Goal: Entertainment & Leisure: Consume media (video, audio)

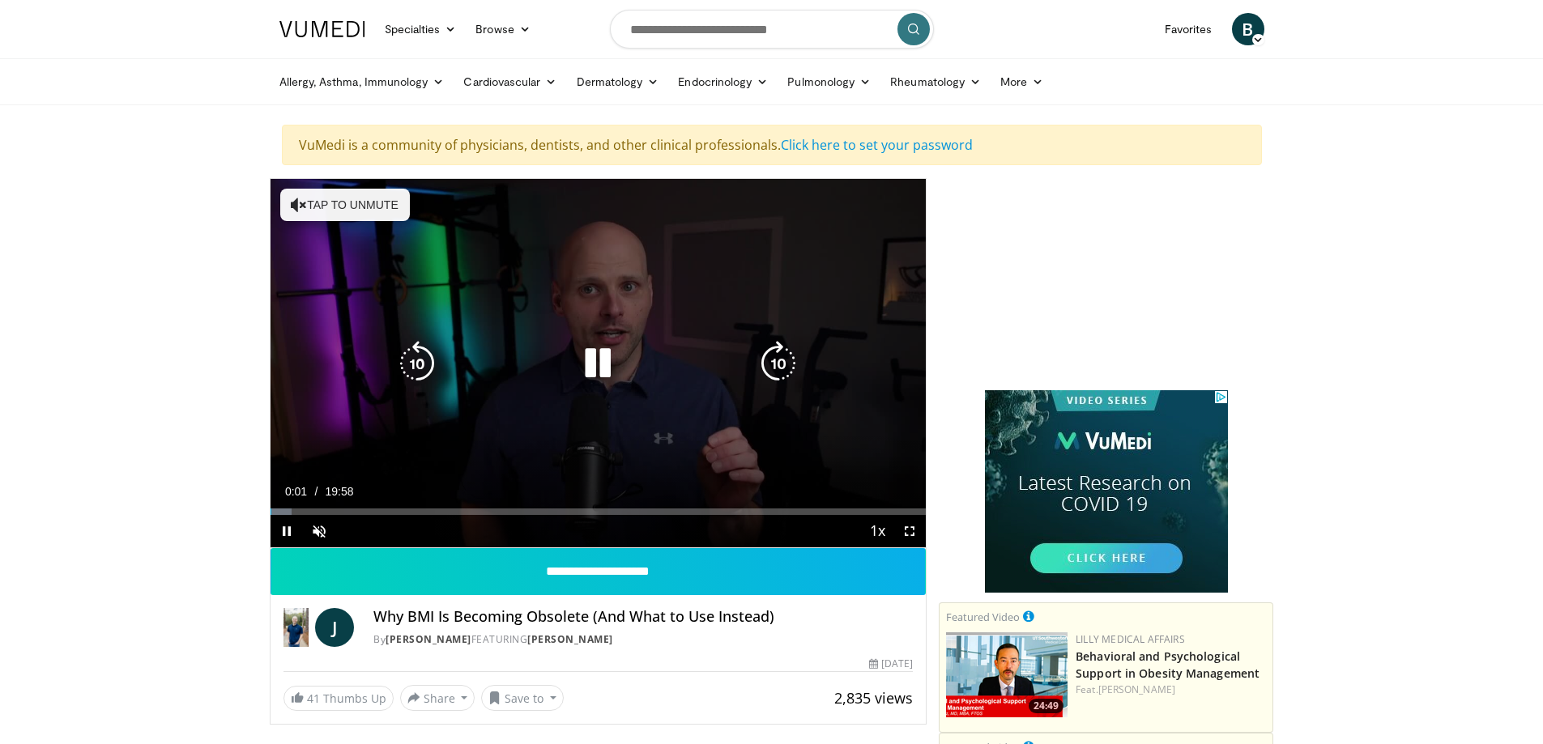
click at [341, 198] on button "Tap to unmute" at bounding box center [345, 205] width 130 height 32
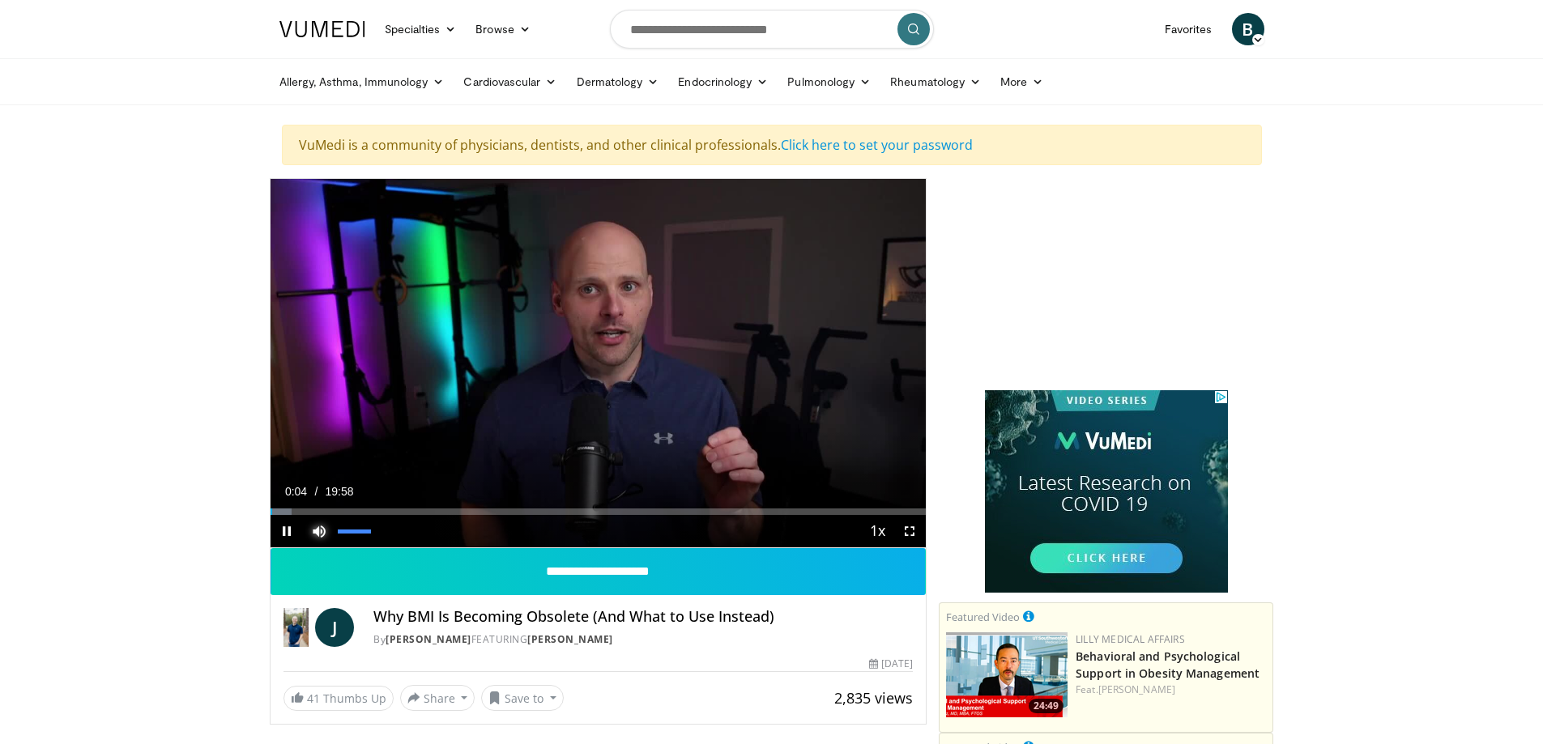
click at [317, 530] on span "Video Player" at bounding box center [319, 531] width 32 height 32
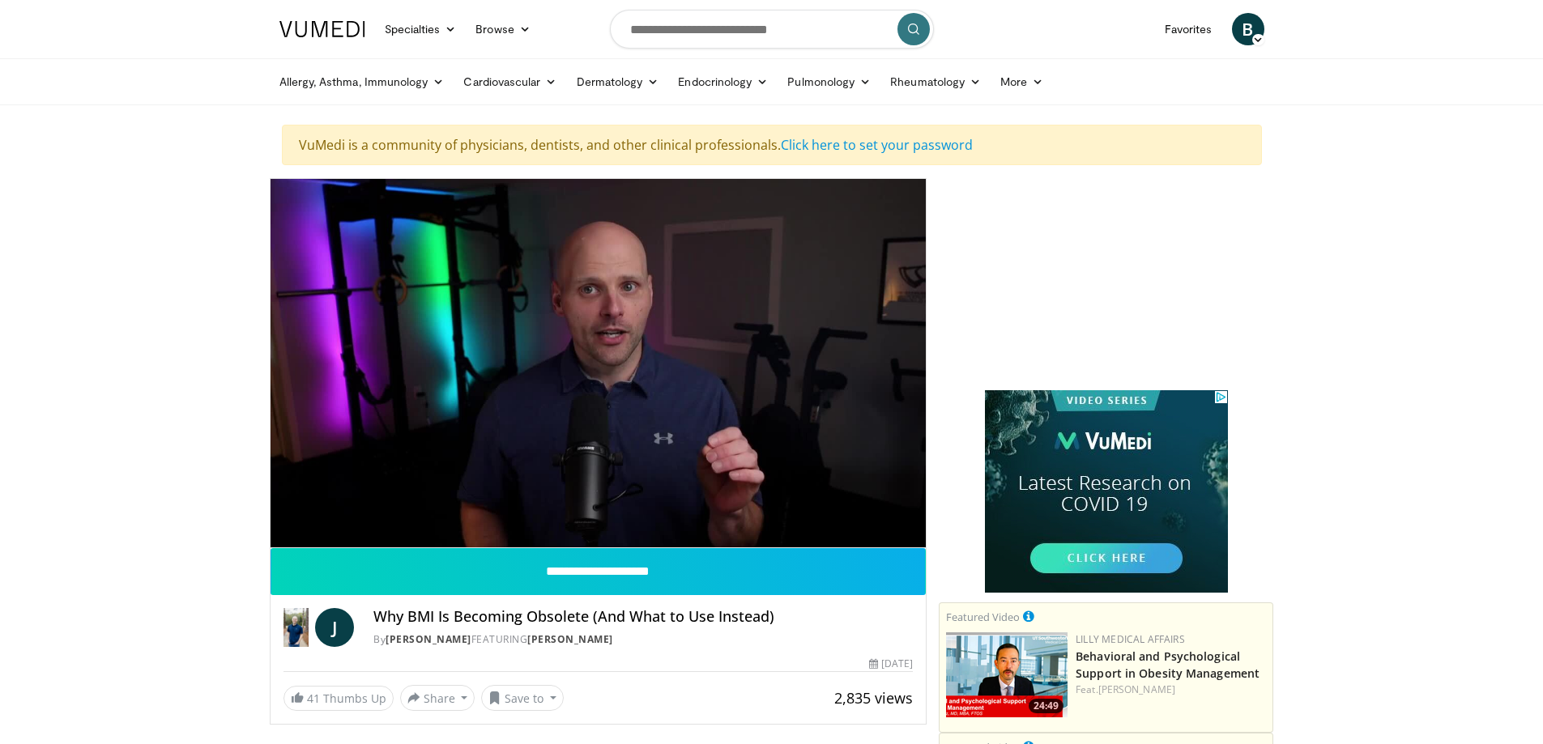
click at [317, 530] on div "10 seconds Tap to unmute" at bounding box center [598, 363] width 656 height 368
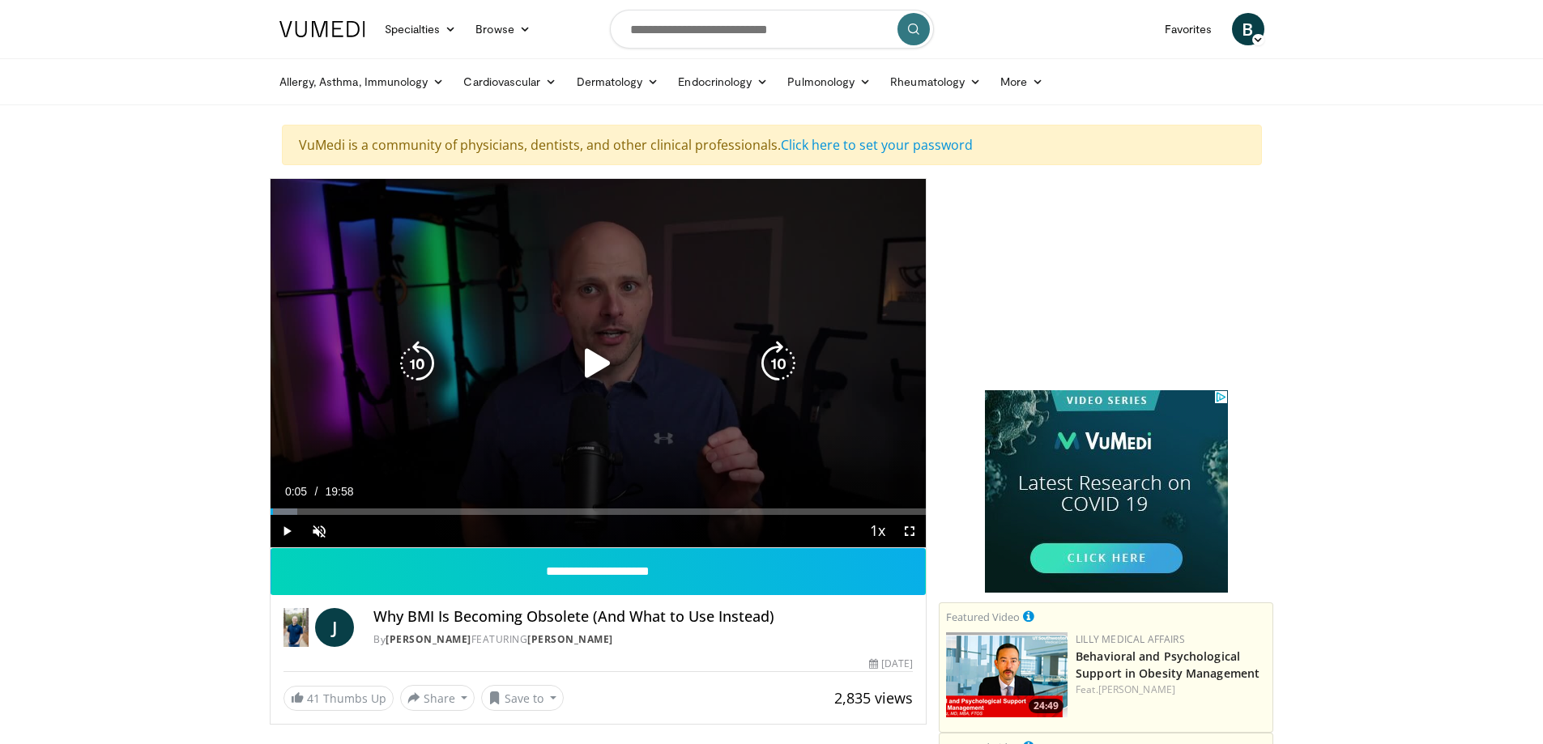
click at [596, 364] on icon "Video Player" at bounding box center [597, 363] width 45 height 45
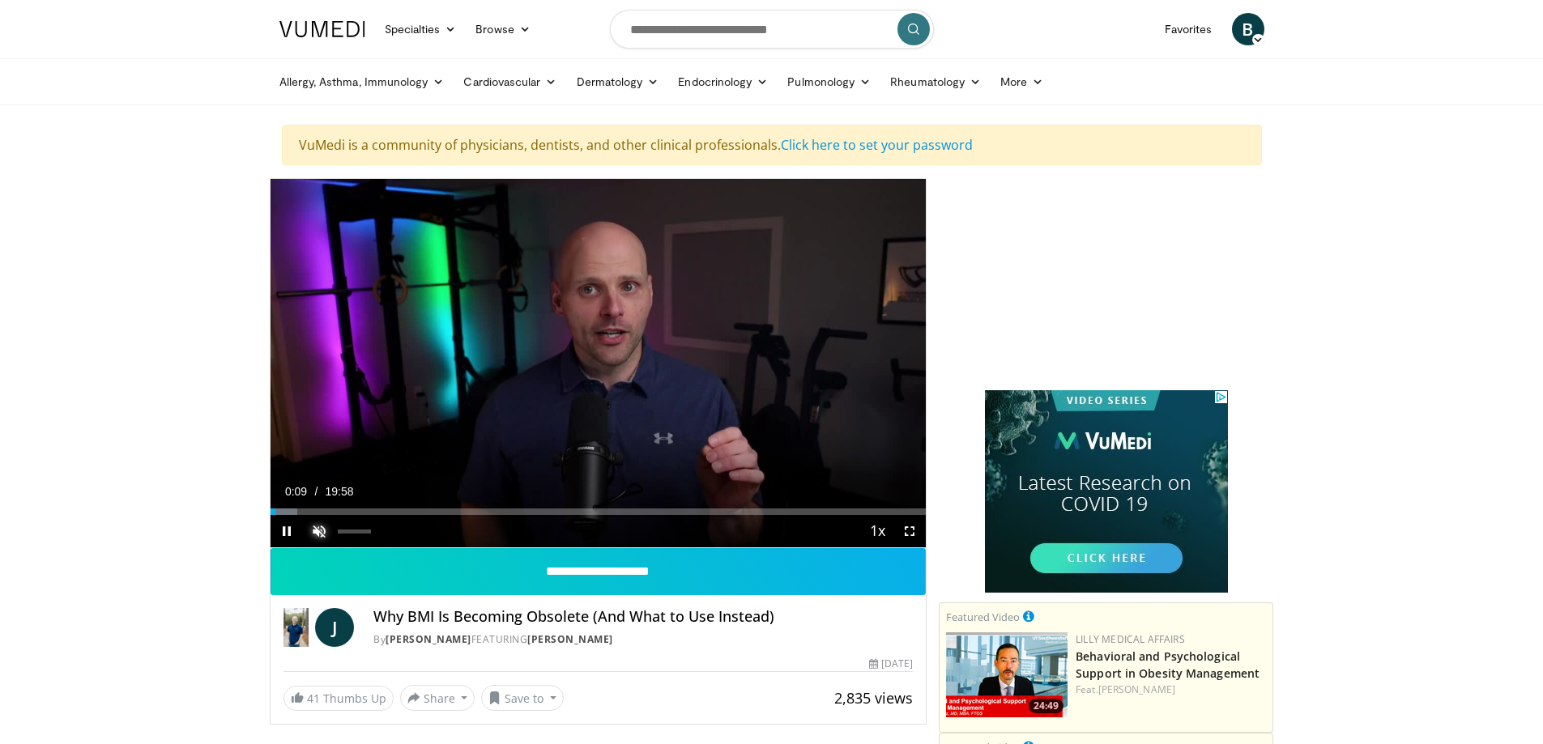
click at [313, 530] on span "Video Player" at bounding box center [319, 531] width 32 height 32
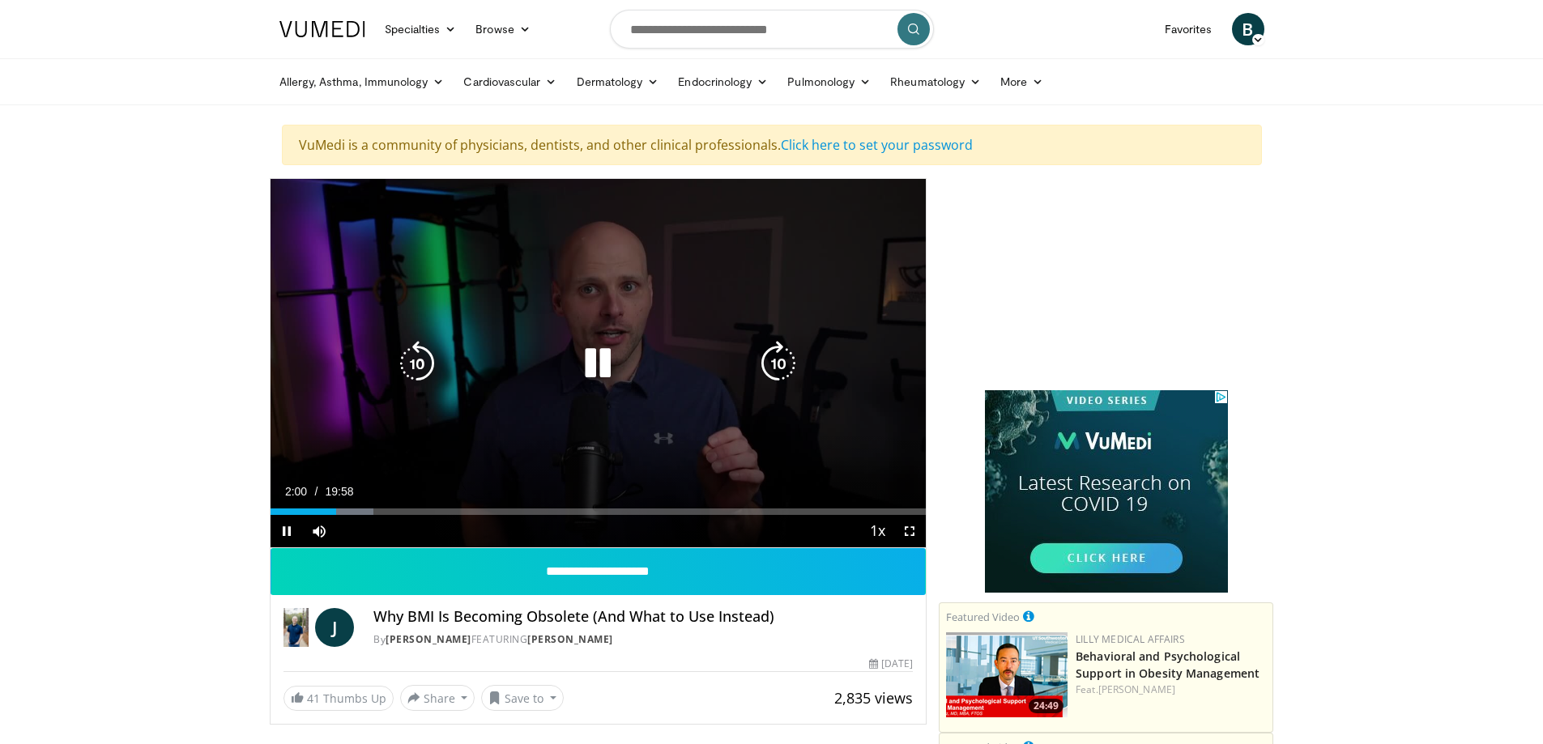
click at [771, 362] on icon "Video Player" at bounding box center [778, 363] width 45 height 45
click at [768, 362] on icon "Video Player" at bounding box center [778, 363] width 45 height 45
click at [778, 362] on icon "Video Player" at bounding box center [778, 363] width 45 height 45
click at [777, 362] on icon "Video Player" at bounding box center [778, 363] width 45 height 45
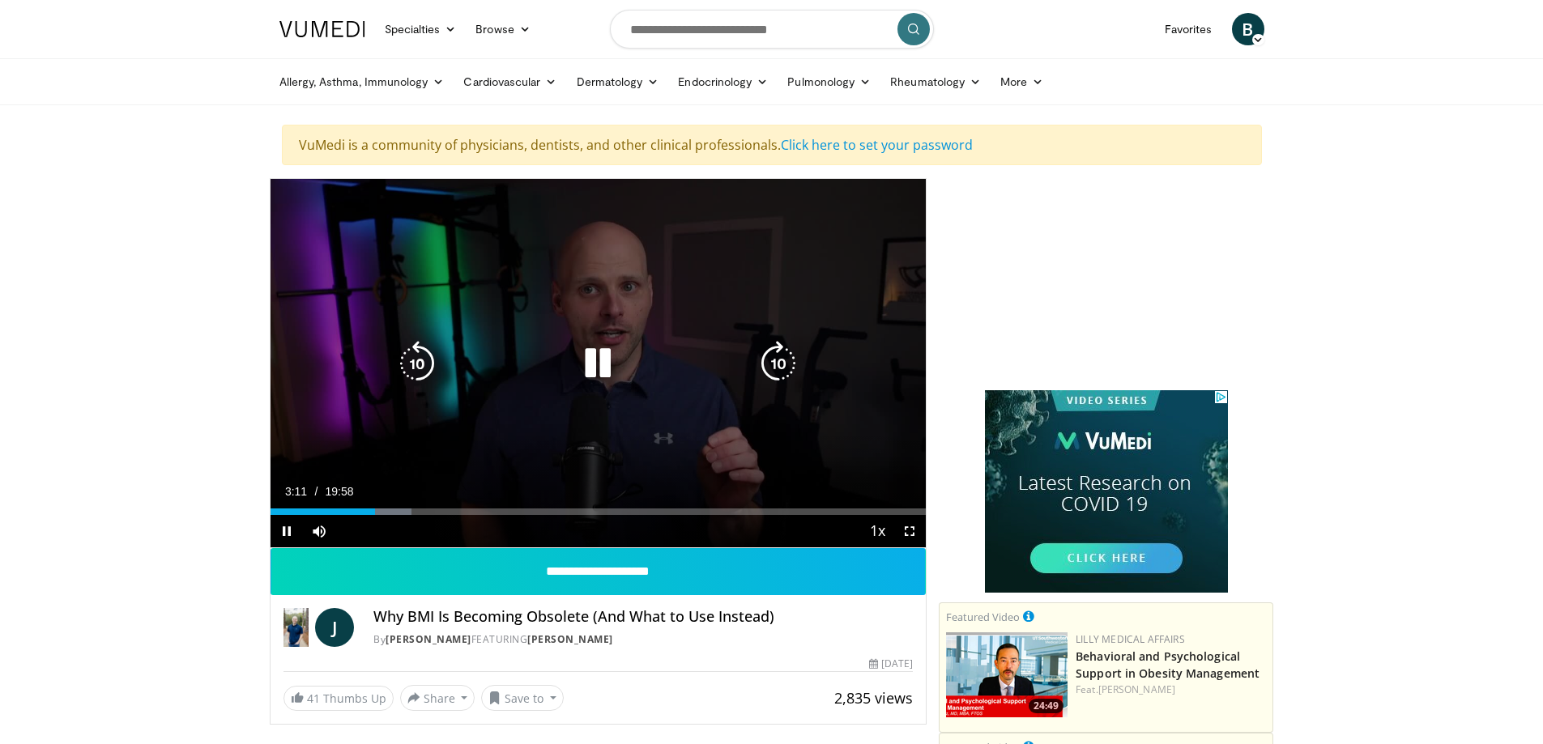
click at [776, 365] on icon "Video Player" at bounding box center [778, 363] width 45 height 45
click at [776, 364] on icon "Video Player" at bounding box center [778, 363] width 45 height 45
click at [775, 363] on icon "Video Player" at bounding box center [778, 363] width 45 height 45
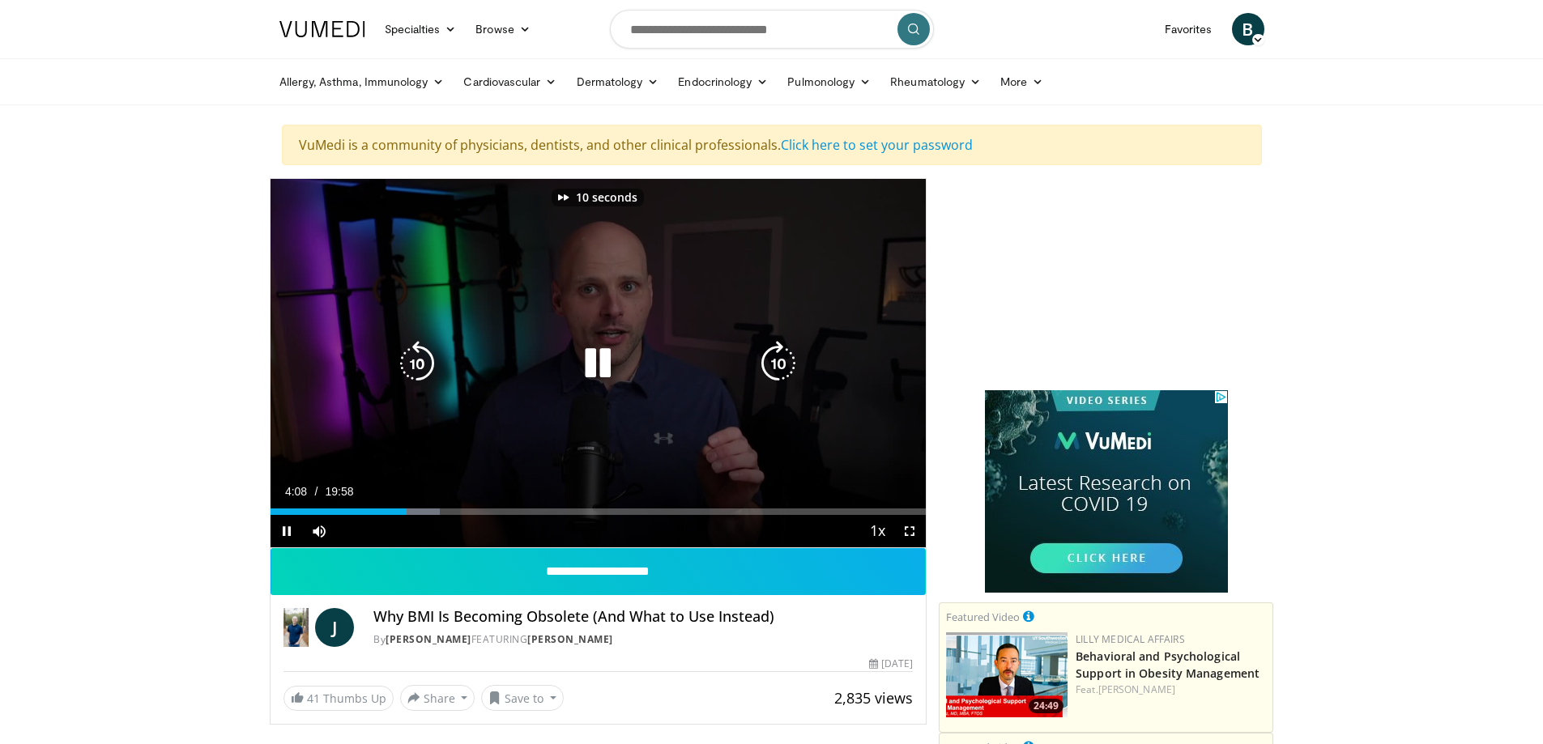
click at [775, 363] on icon "Video Player" at bounding box center [778, 363] width 45 height 45
click at [774, 362] on icon "Video Player" at bounding box center [778, 363] width 45 height 45
click at [771, 360] on icon "Video Player" at bounding box center [778, 363] width 45 height 45
click at [770, 360] on icon "Video Player" at bounding box center [778, 363] width 45 height 45
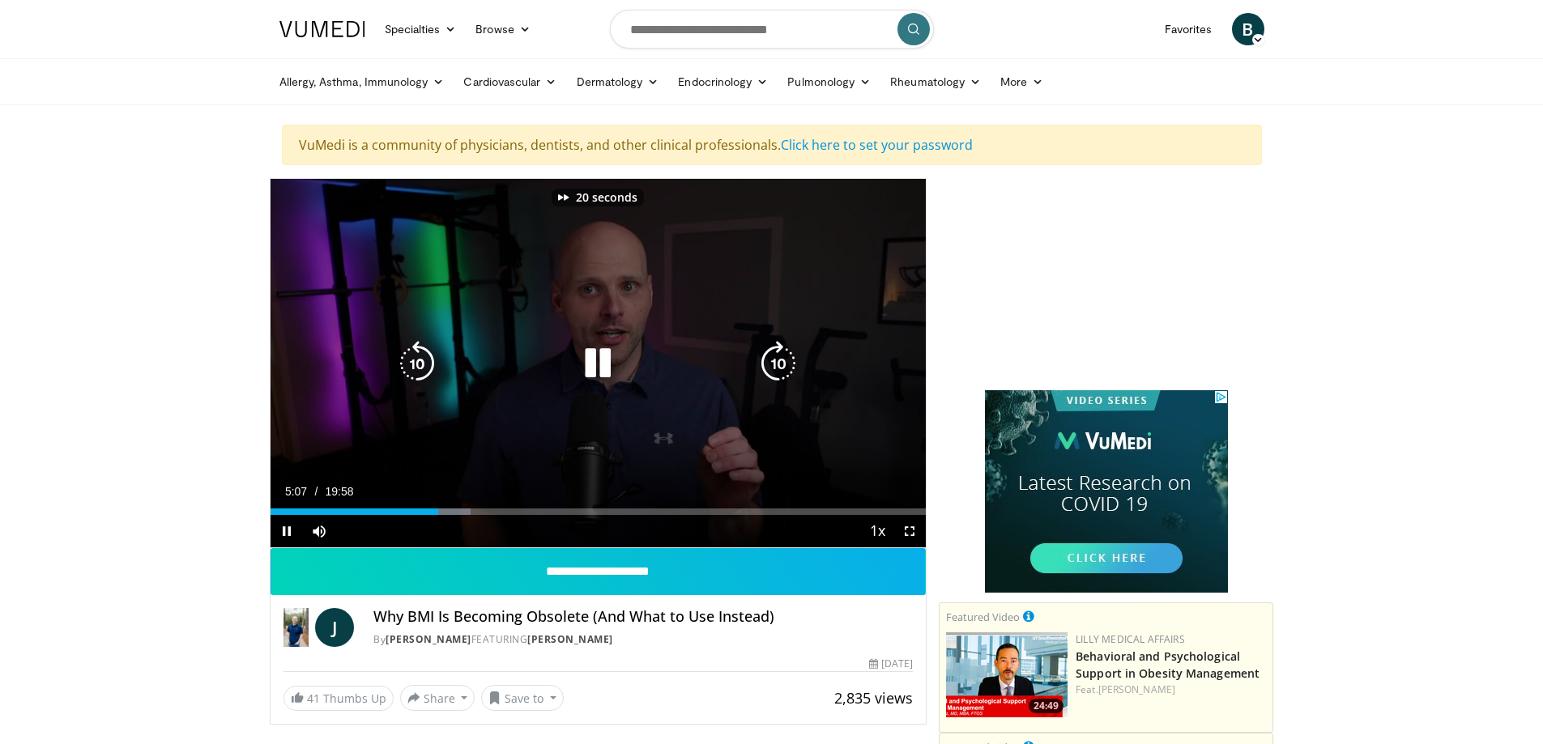
click at [769, 360] on icon "Video Player" at bounding box center [778, 363] width 45 height 45
click at [769, 359] on icon "Video Player" at bounding box center [778, 363] width 45 height 45
click at [768, 359] on icon "Video Player" at bounding box center [778, 363] width 45 height 45
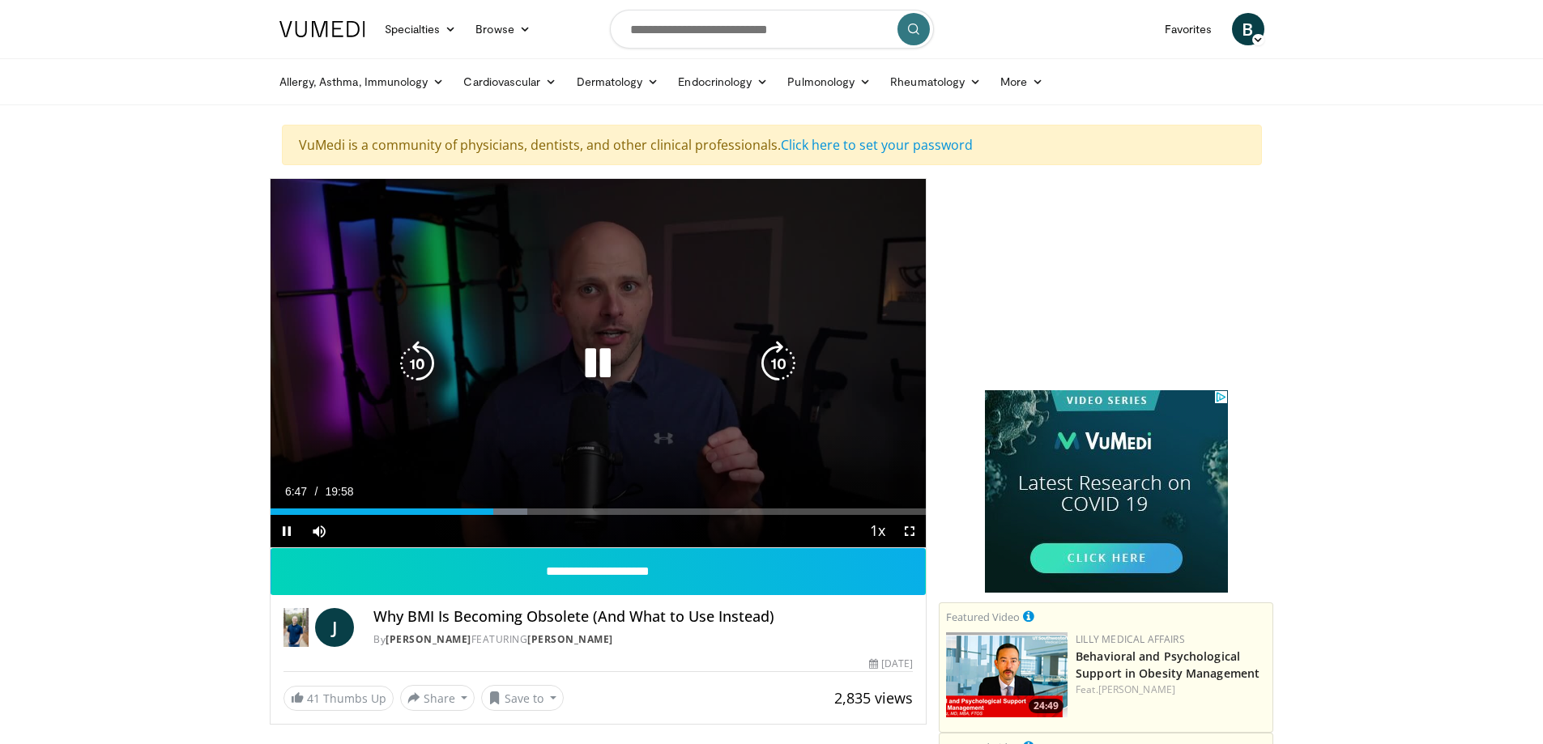
click at [777, 362] on icon "Video Player" at bounding box center [778, 363] width 45 height 45
click at [779, 364] on icon "Video Player" at bounding box center [778, 363] width 45 height 45
click at [778, 364] on icon "Video Player" at bounding box center [778, 363] width 45 height 45
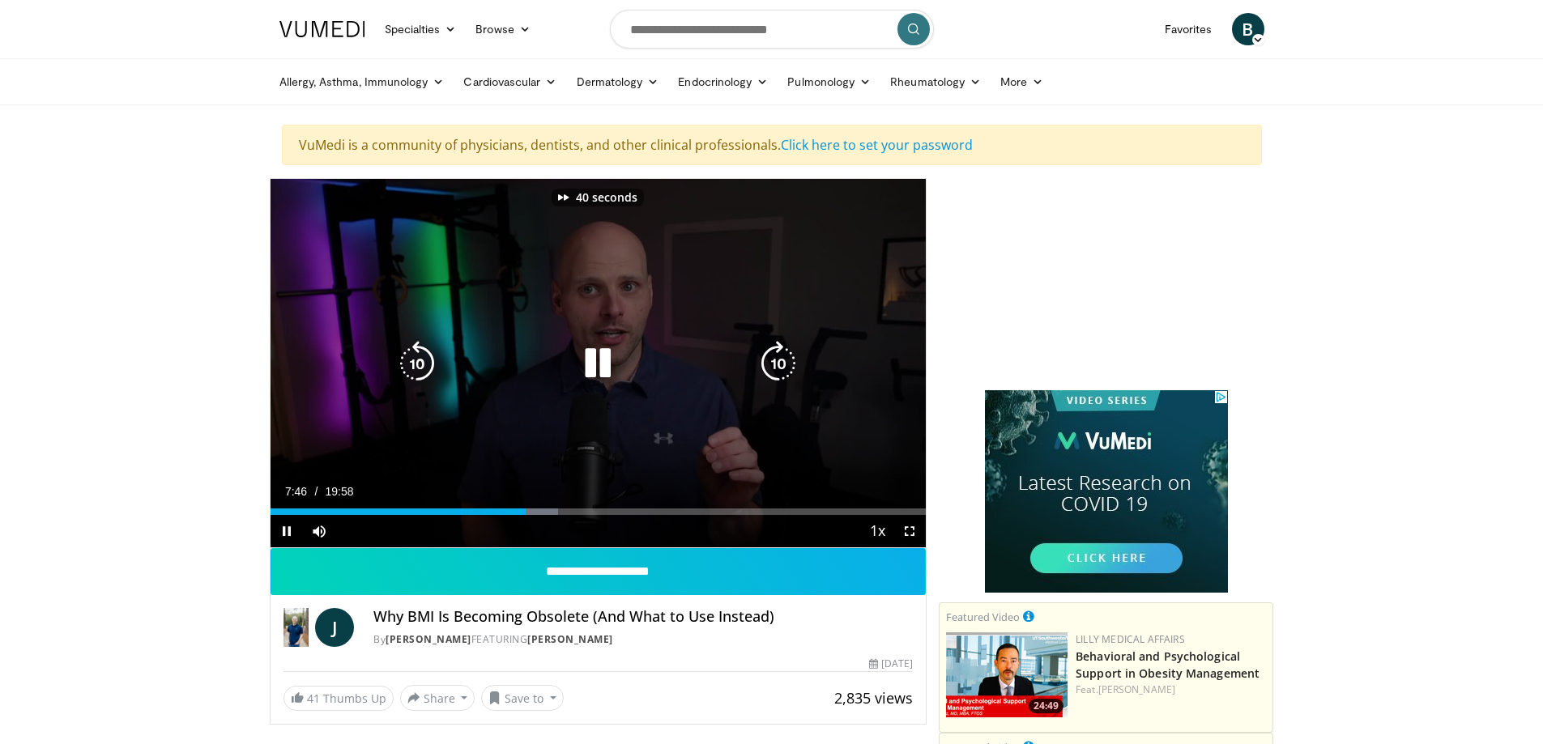
click at [778, 364] on icon "Video Player" at bounding box center [778, 363] width 45 height 45
click at [773, 364] on icon "Video Player" at bounding box center [778, 363] width 45 height 45
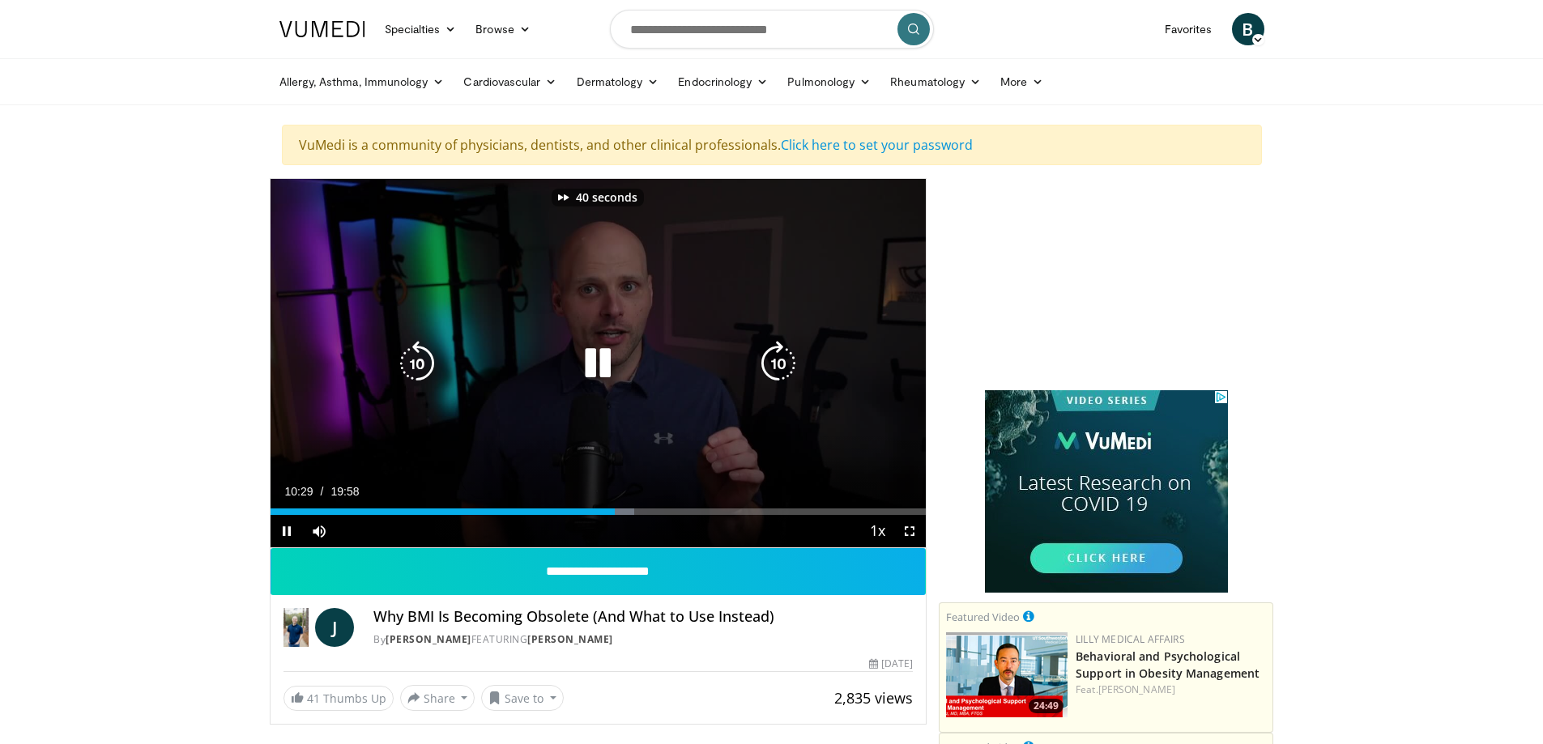
click at [773, 364] on icon "Video Player" at bounding box center [778, 363] width 45 height 45
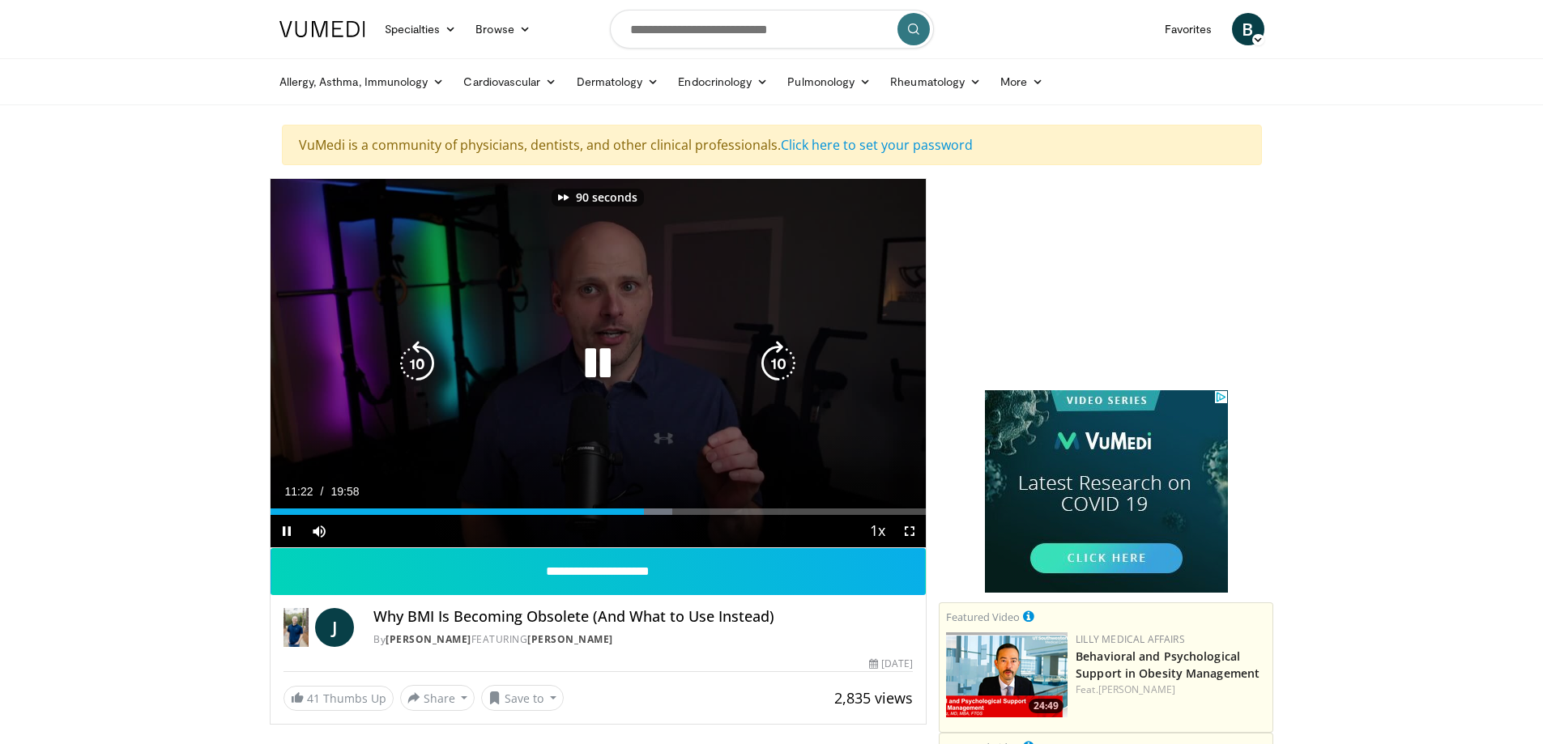
click at [773, 364] on icon "Video Player" at bounding box center [778, 363] width 45 height 45
